Goal: Information Seeking & Learning: Learn about a topic

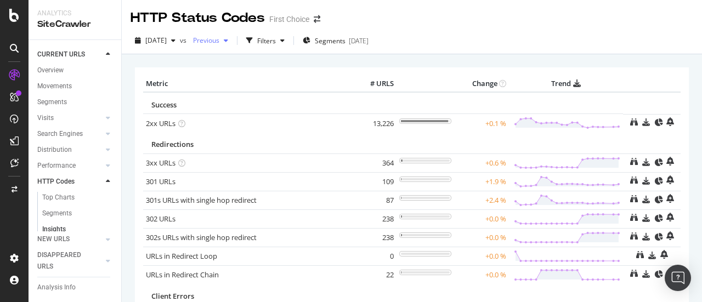
click at [219, 39] on span "Previous" at bounding box center [204, 40] width 31 height 9
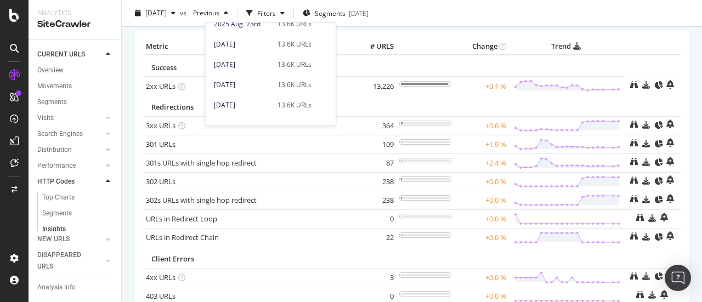
scroll to position [55, 0]
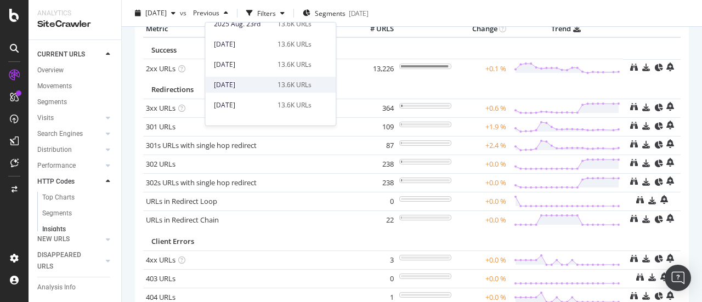
click at [278, 85] on div "13.6K URLs" at bounding box center [295, 85] width 34 height 10
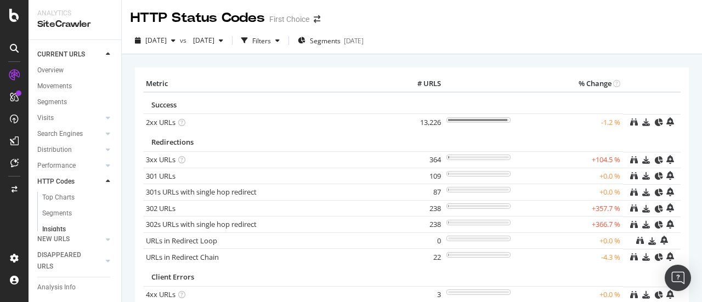
click at [630, 211] on link at bounding box center [634, 209] width 8 height 10
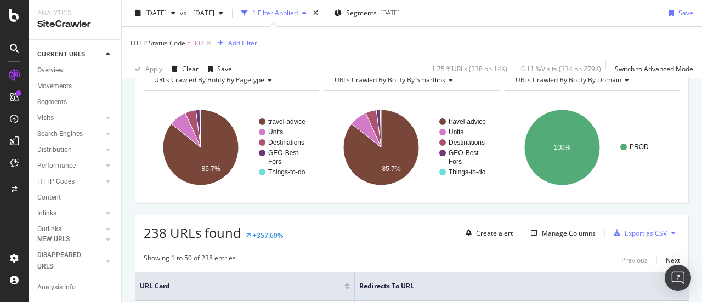
scroll to position [55, 0]
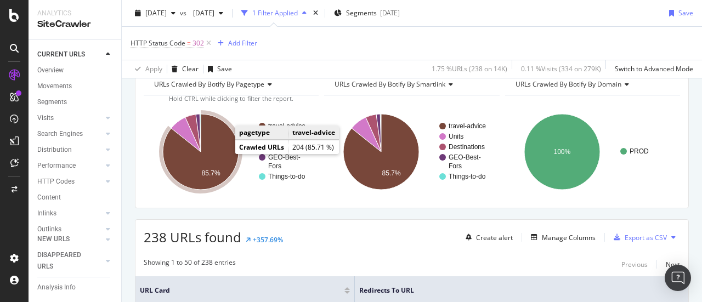
click at [207, 161] on icon "A chart." at bounding box center [201, 152] width 76 height 76
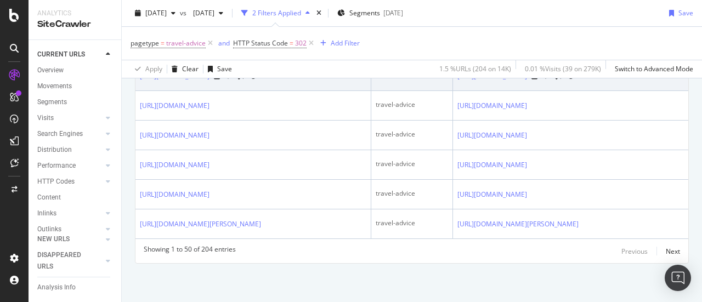
scroll to position [2121, 0]
